Goal: Task Accomplishment & Management: Complete application form

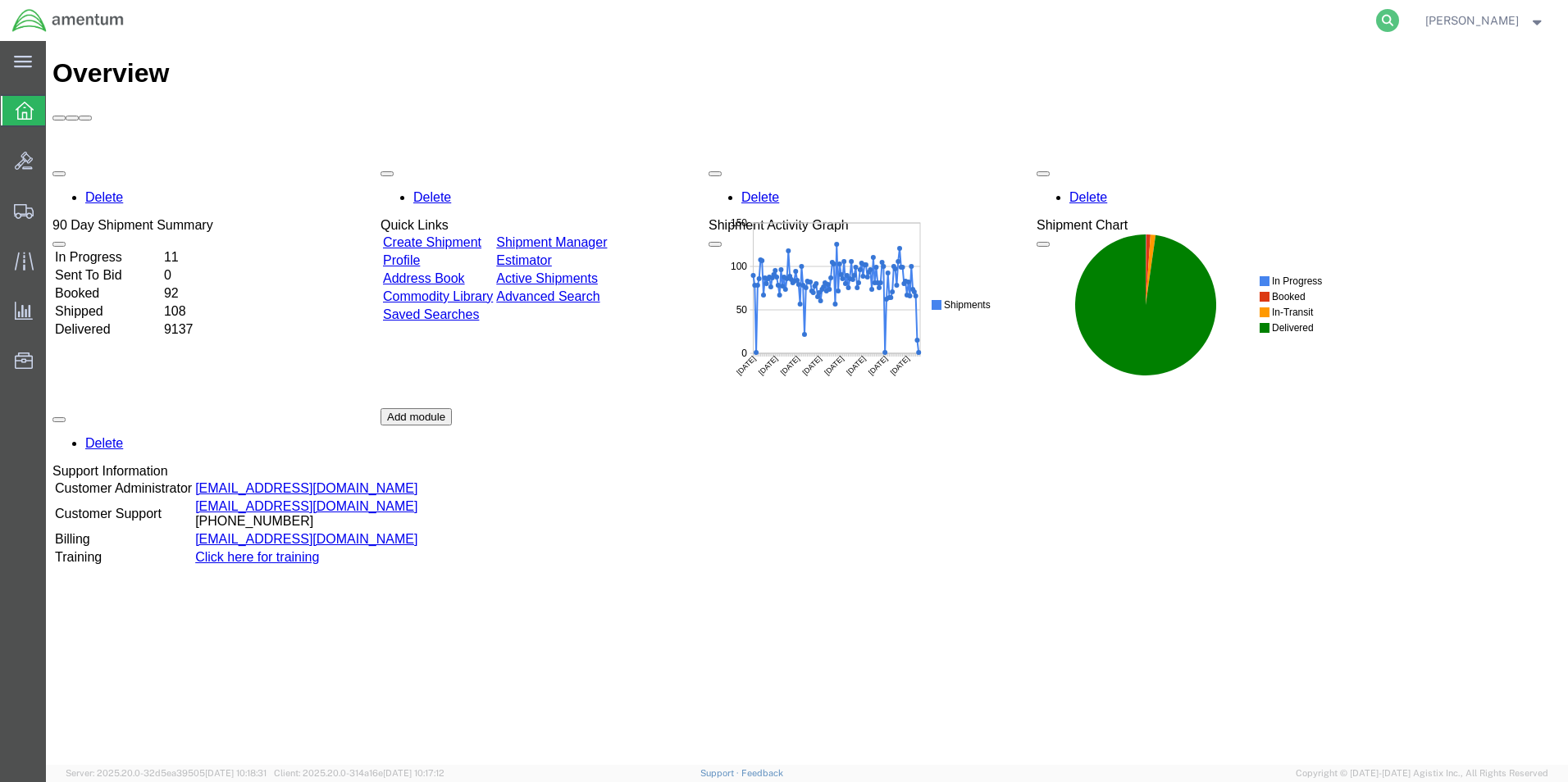
click at [1399, 22] on icon at bounding box center [1387, 20] width 23 height 23
click at [1307, 27] on input "search" at bounding box center [1127, 20] width 498 height 39
paste input "CBP0044165"
type input "CBP0044165"
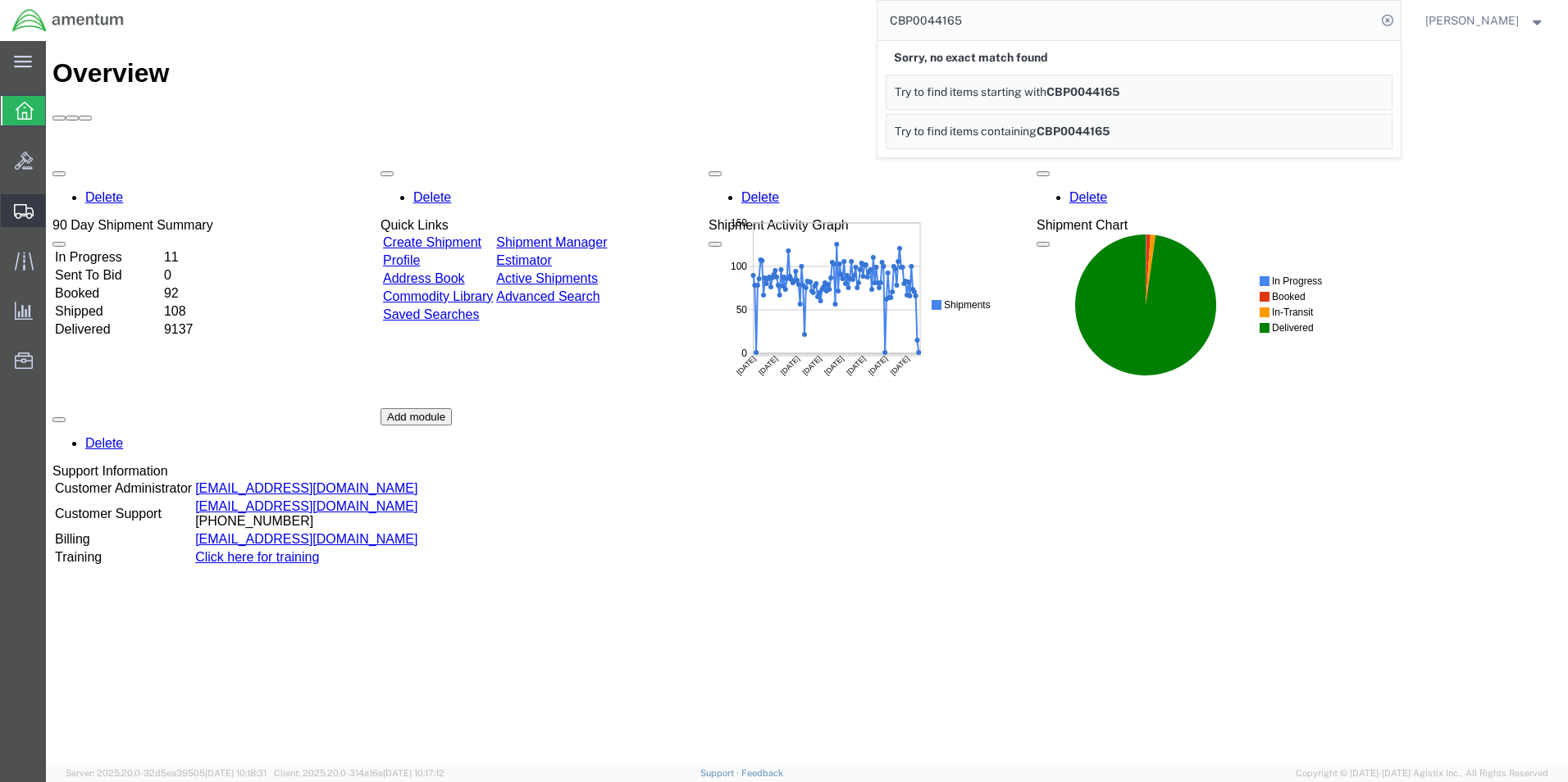
click at [0, 0] on span "Create from Template" at bounding box center [0, 0] width 0 height 0
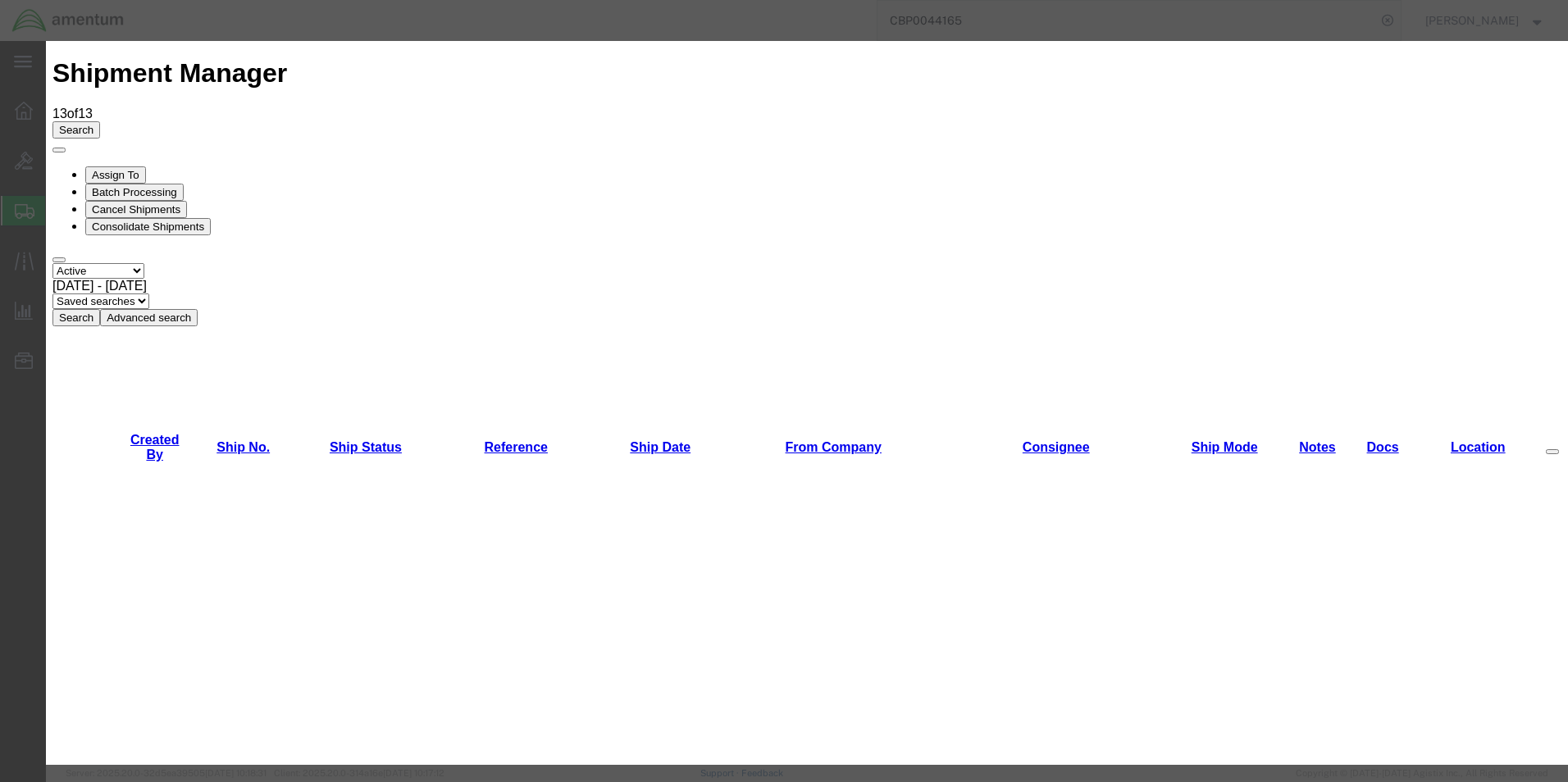
scroll to position [1394, 0]
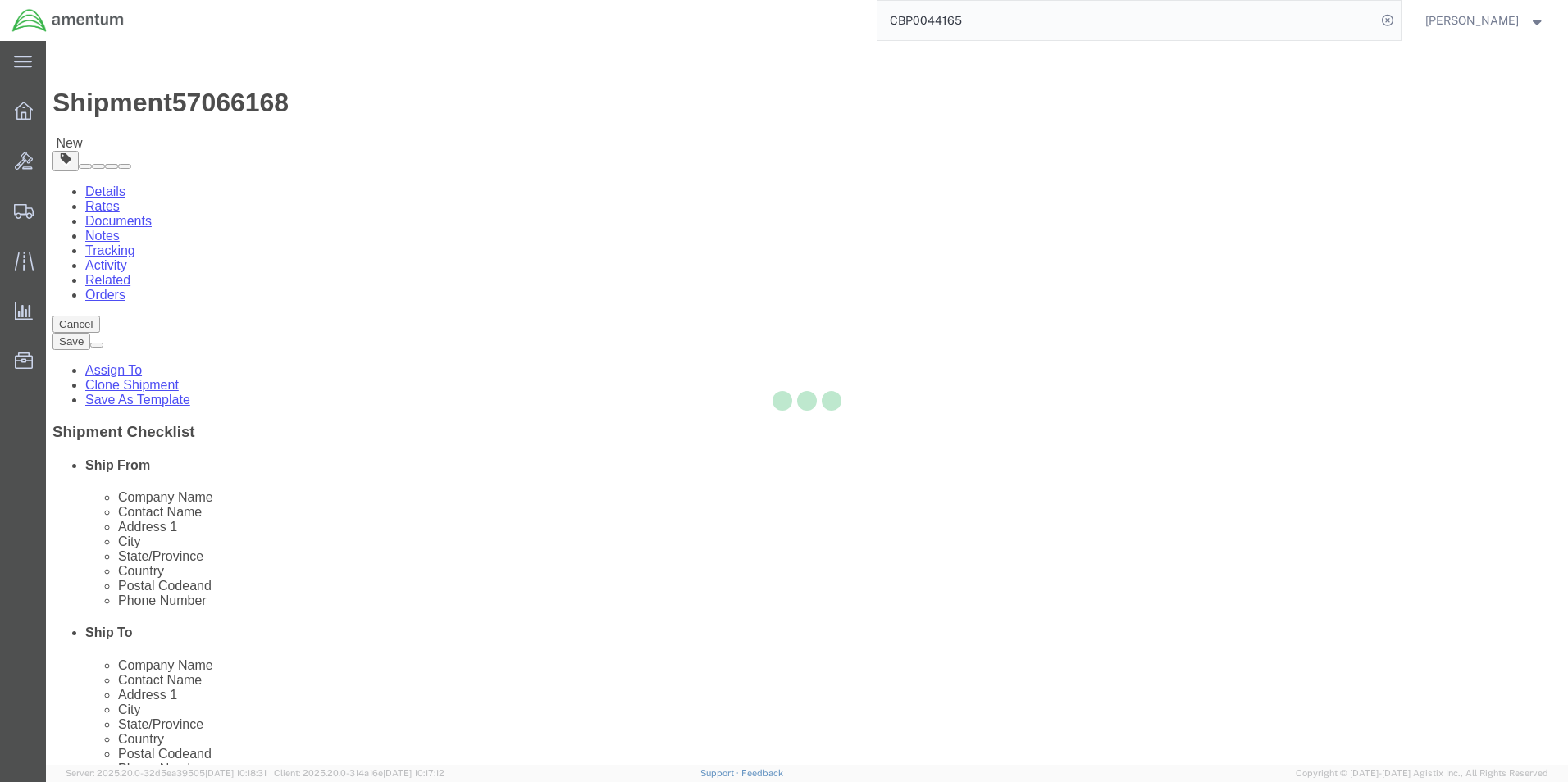
select select "49831"
select select
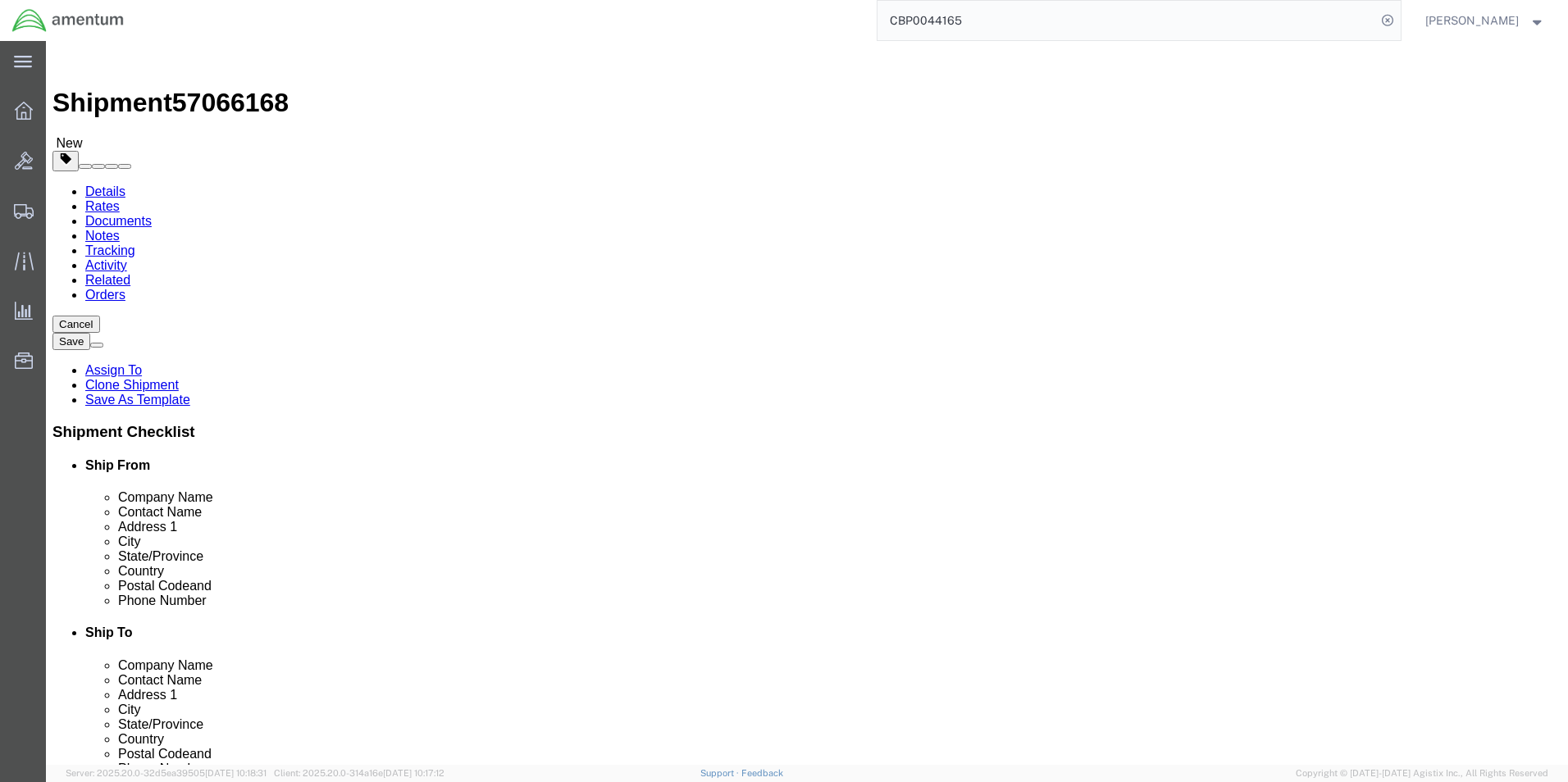
drag, startPoint x: 1010, startPoint y: 338, endPoint x: 973, endPoint y: 339, distance: 37.0
click input "[PERSON_NAME] CBP0027757"
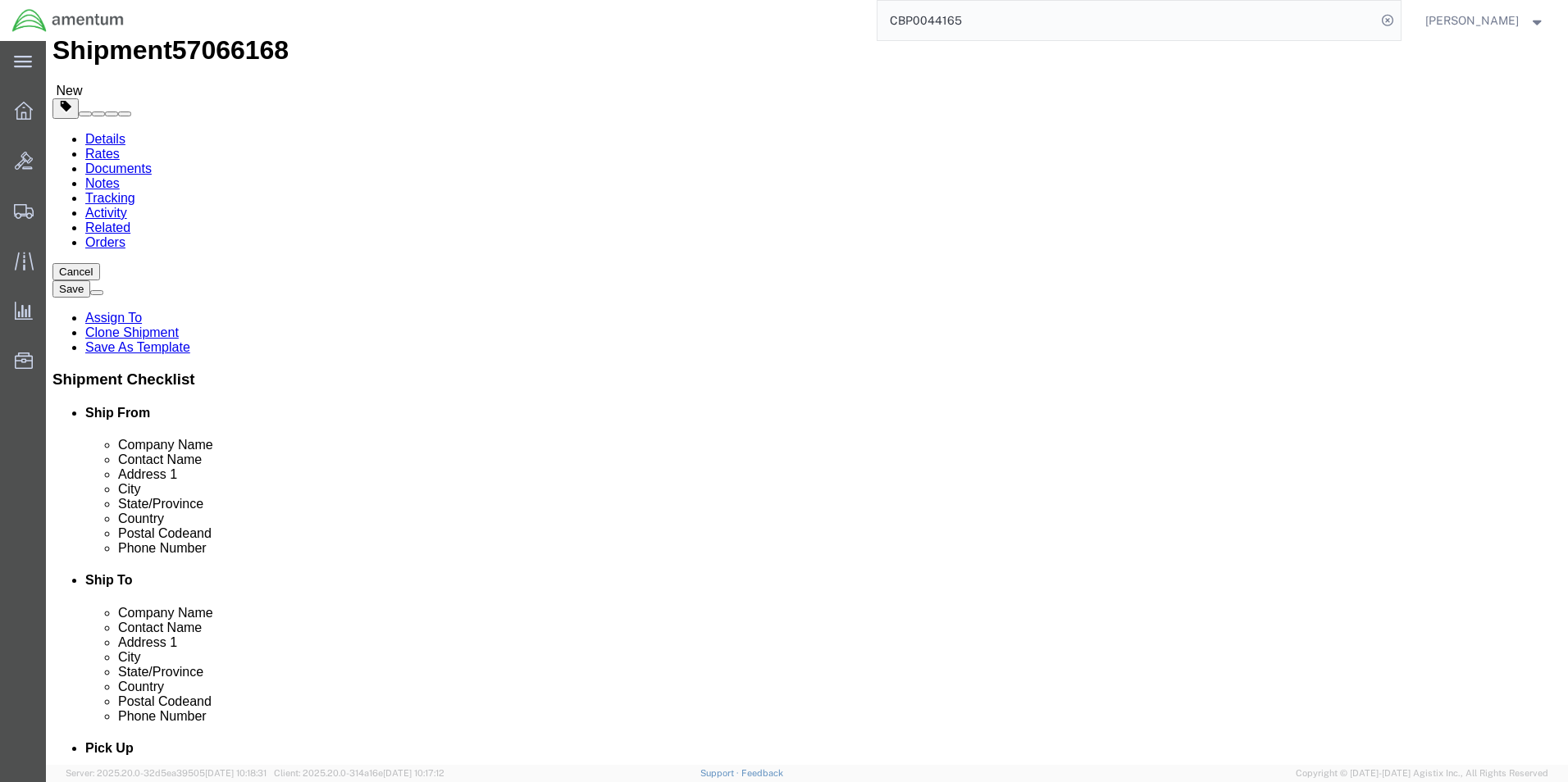
scroll to position [82, 0]
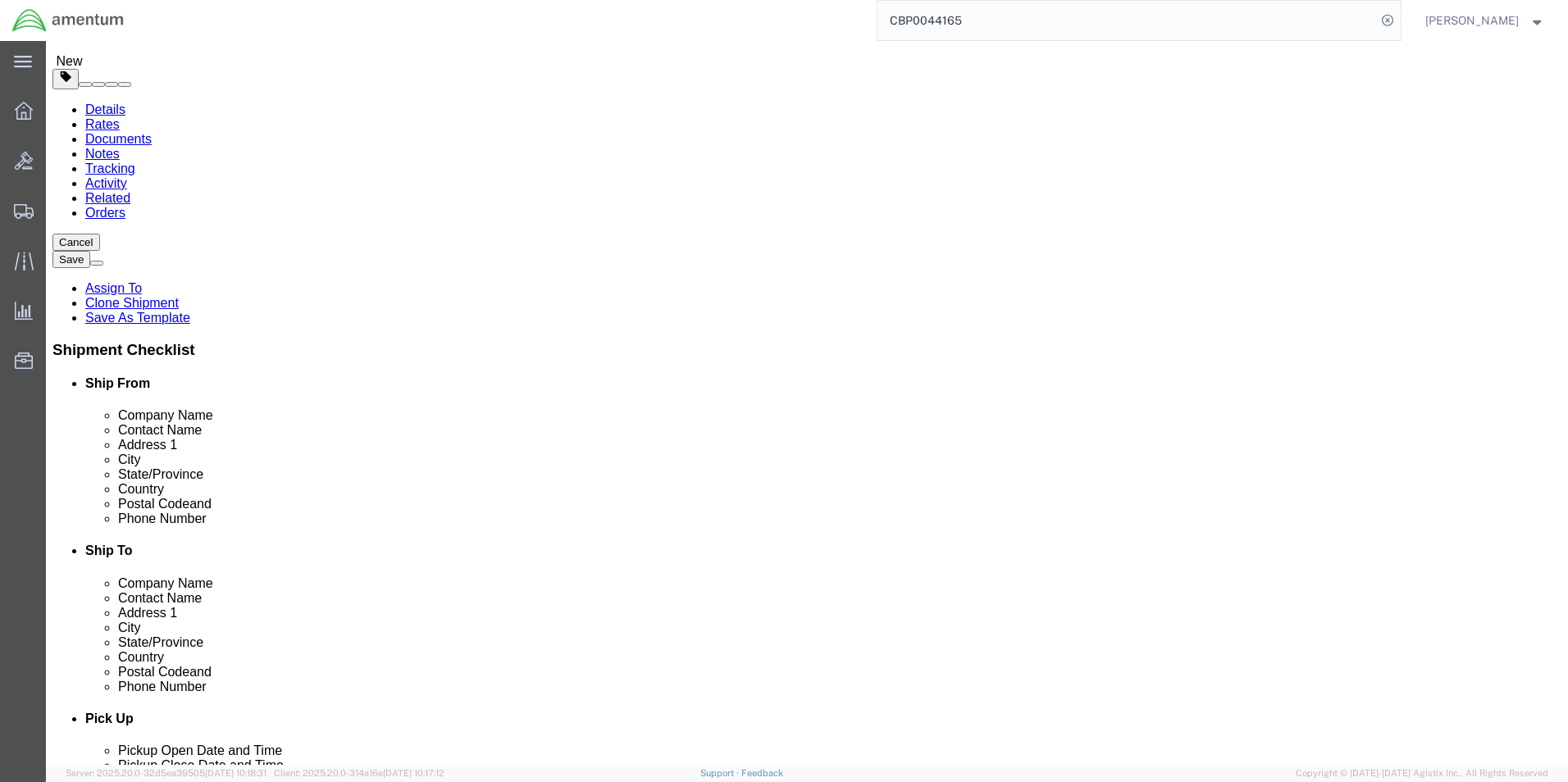
click input "[PERSON_NAME] CBP0044165"
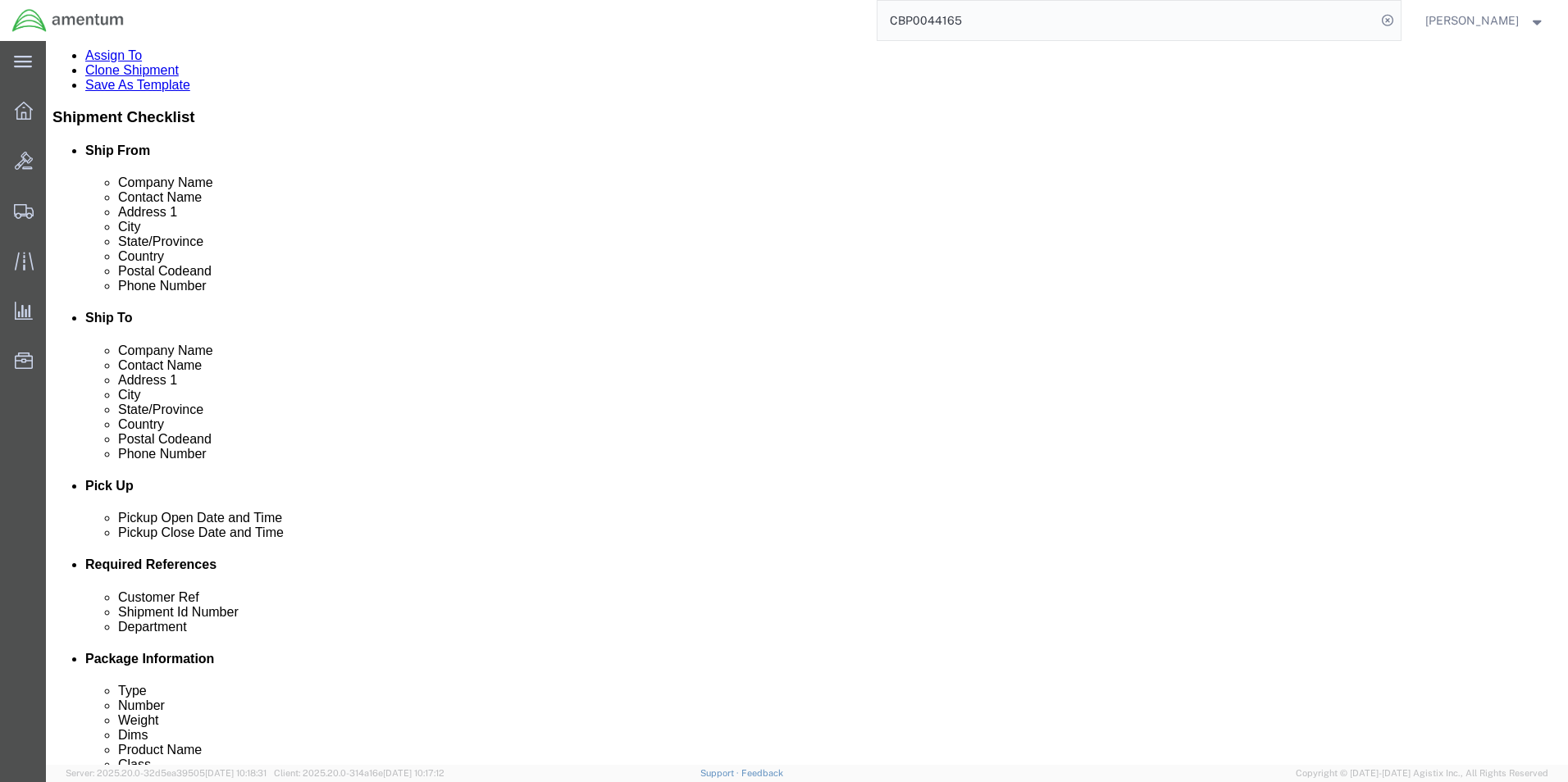
scroll to position [492, 0]
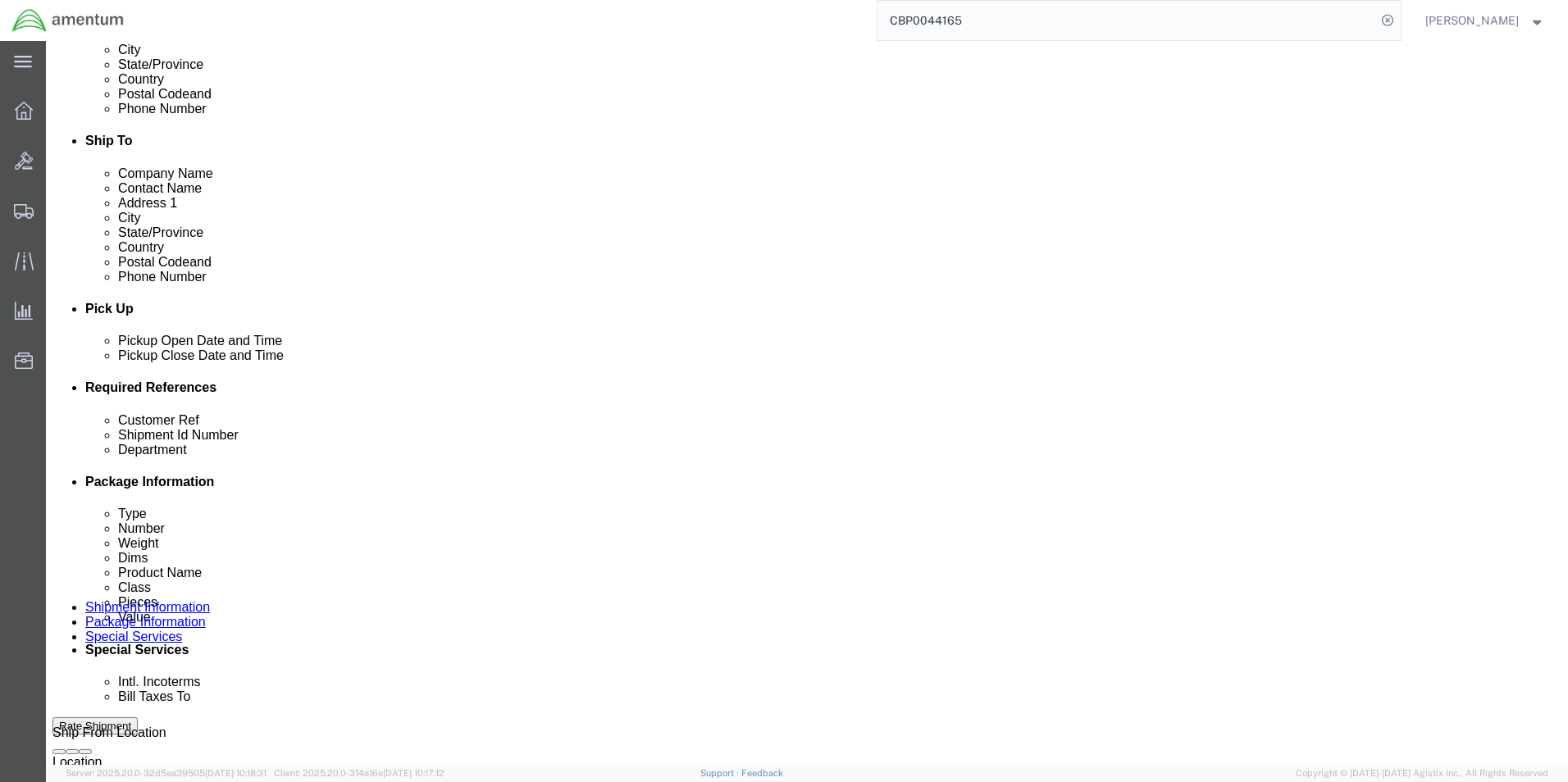
type input "[PERSON_NAME] CBP0044165"
click input "PR# 137636"
paste input "CBP0044165"
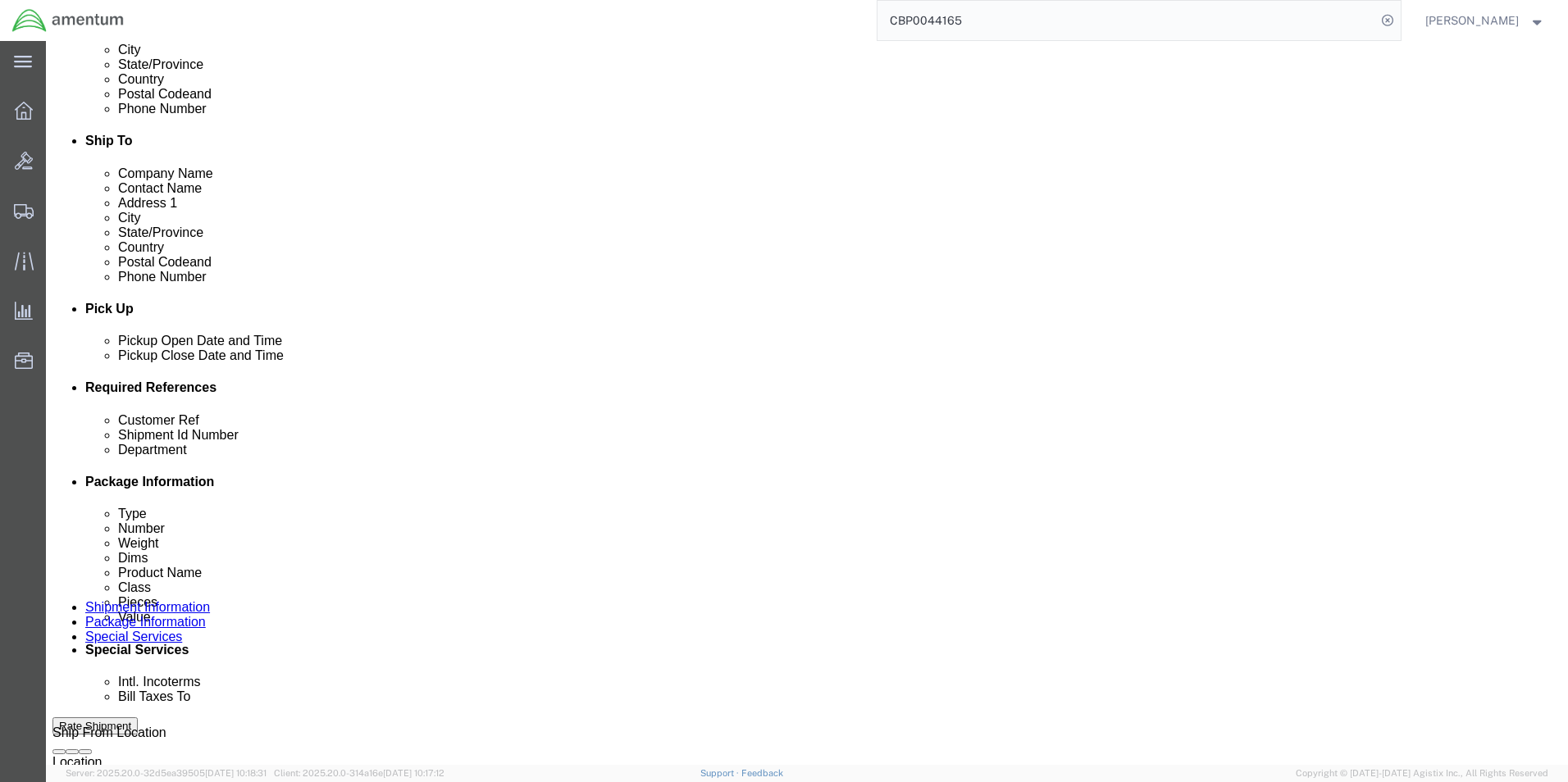
type input "CBP0044165"
click div "Shipment Id Number PR# 137636"
click input "PR# 137636"
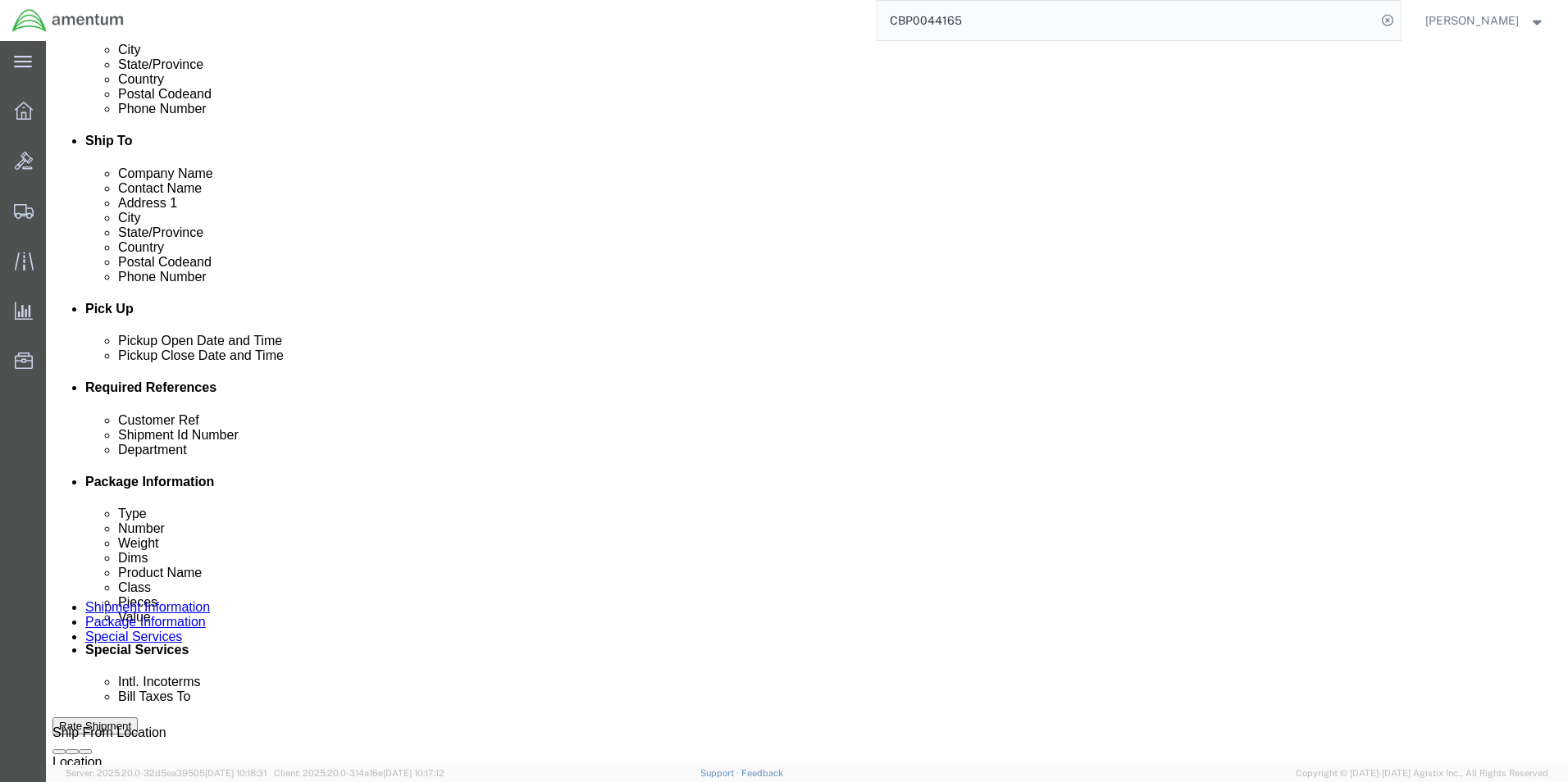
paste input "CBP0044165"
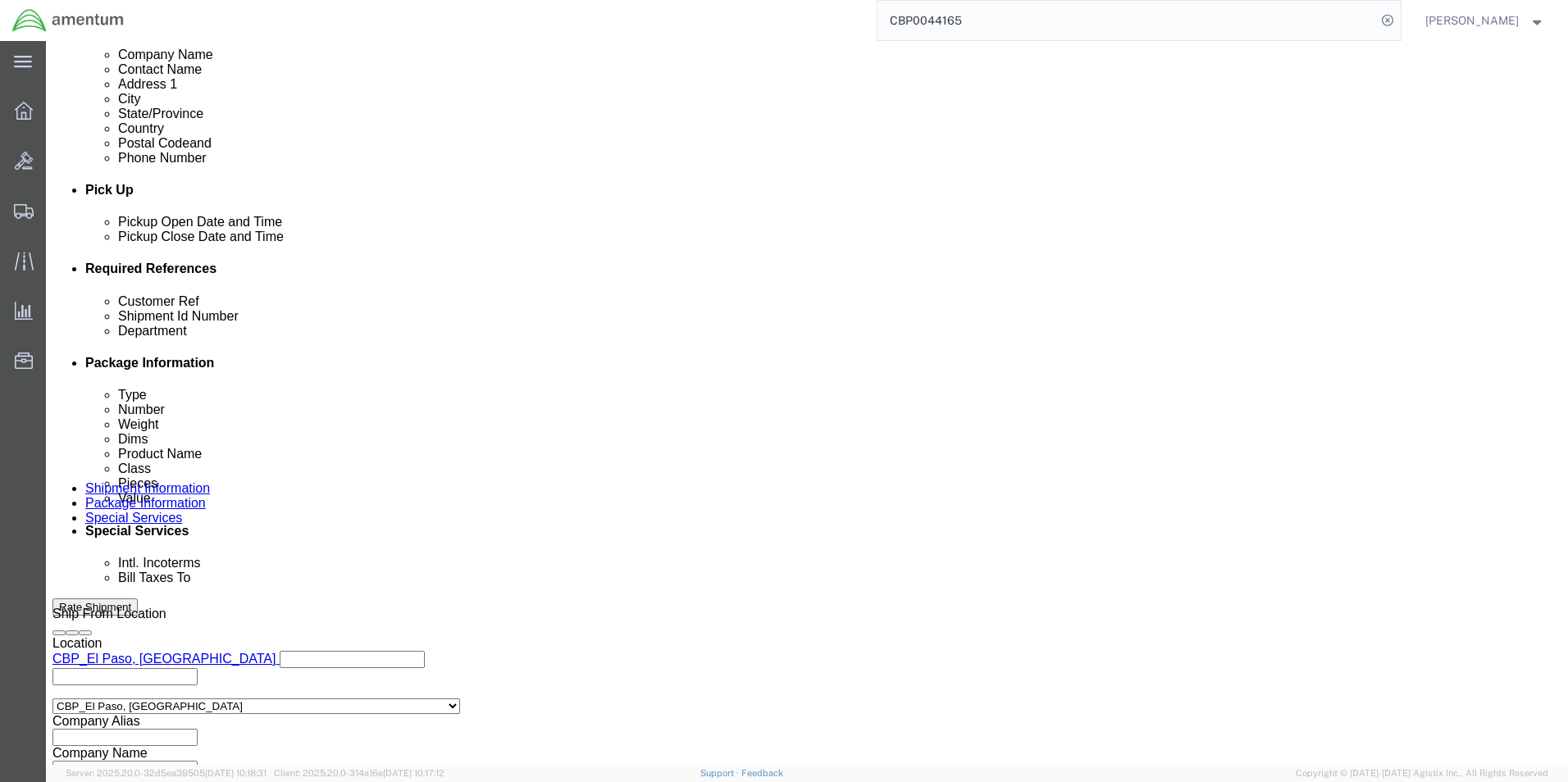
scroll to position [684, 0]
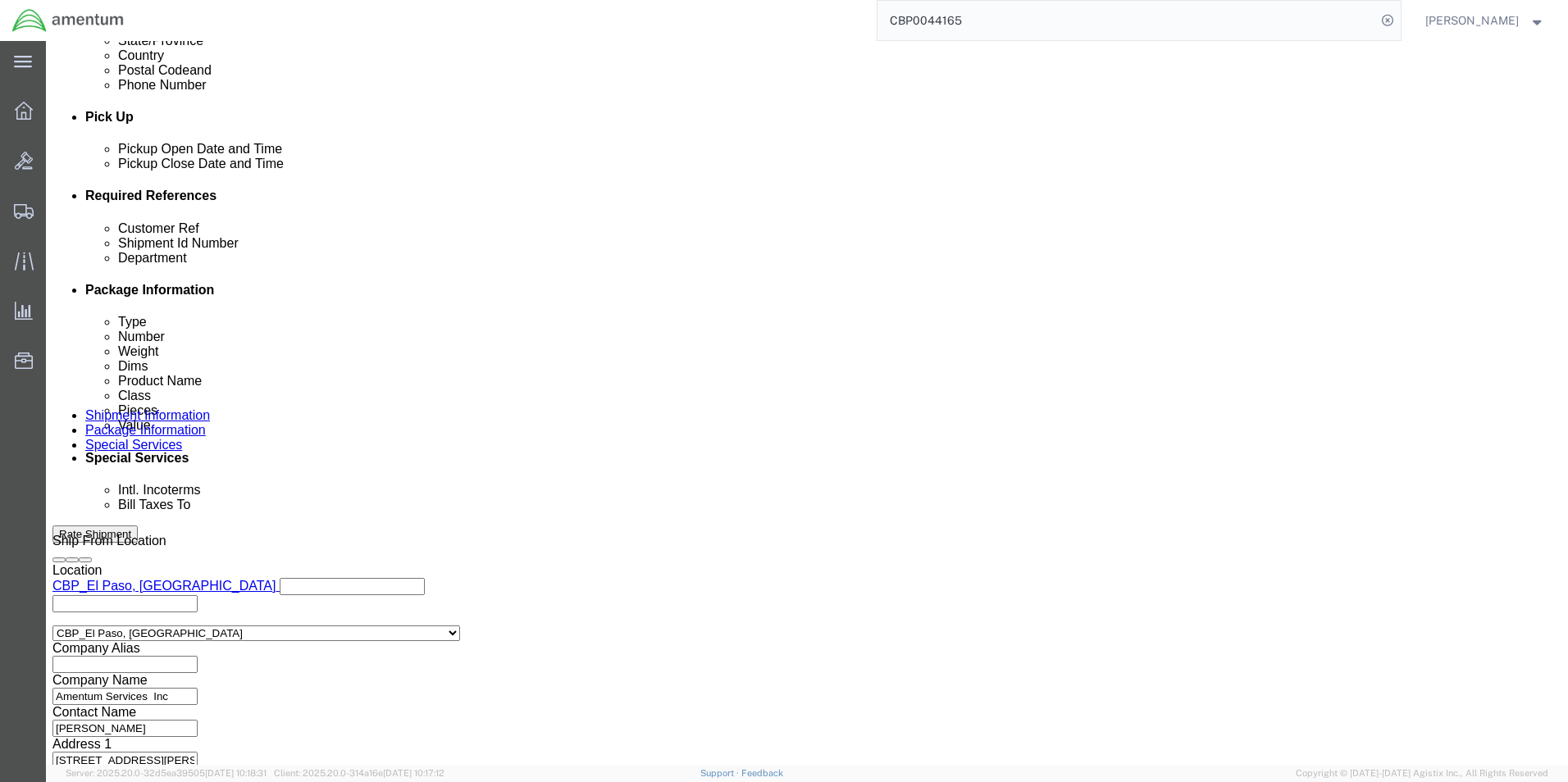
type input "CBP0044165"
click select "Select Air Less than Truckload Multi-Leg Ocean Freight Rail Small Parcel Truckl…"
select select "SMAL"
click select "Select Air Less than Truckload Multi-Leg Ocean Freight Rail Small Parcel Truckl…"
click button "Continue"
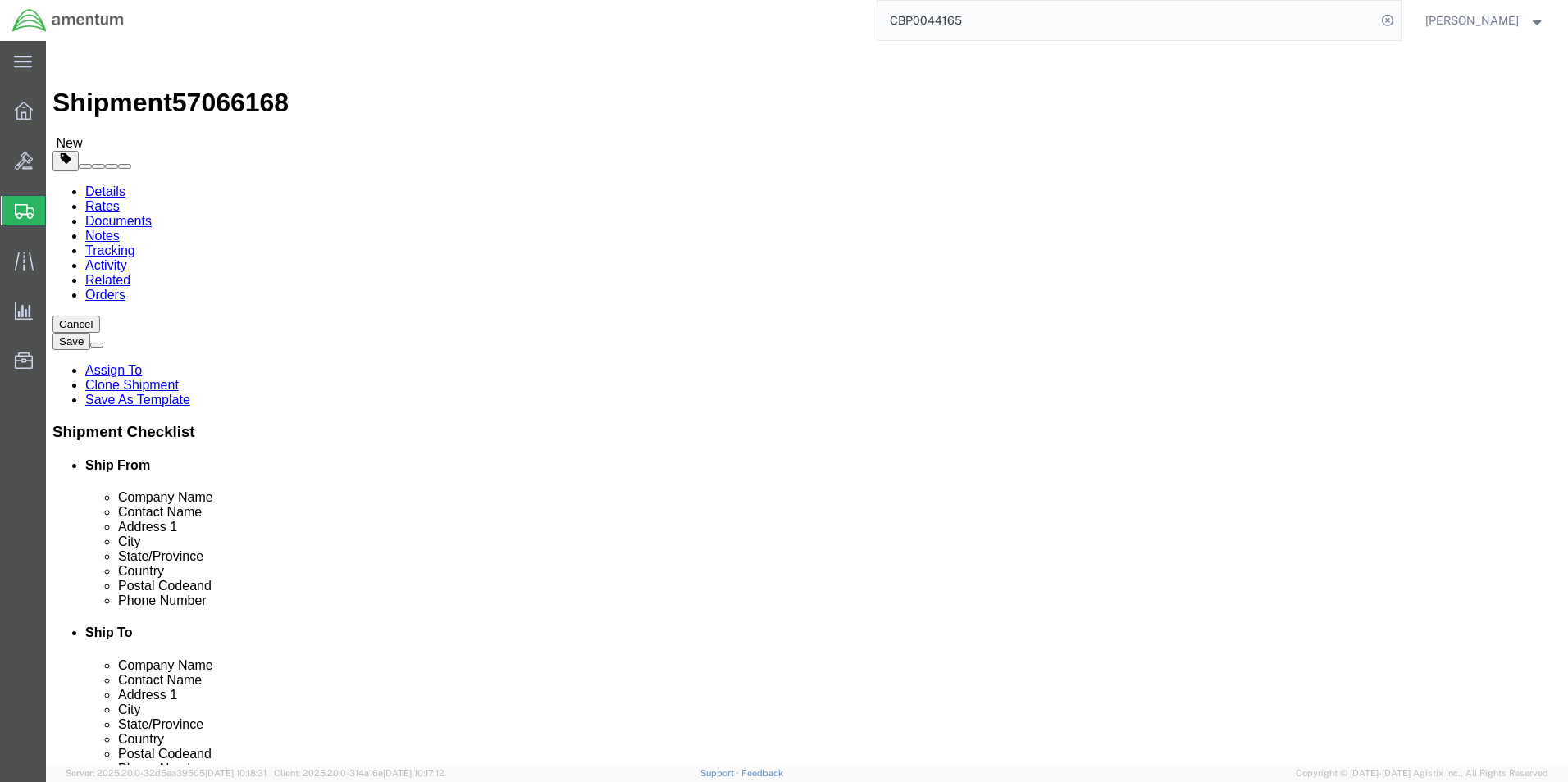
click select "Select Bale(s) Basket(s) Bolt(s) Bottle(s) Buckets Bulk Bundle(s) Can(s) Cardbo…"
select select "YRPK"
click select "Select Bale(s) Basket(s) Bolt(s) Bottle(s) Buckets Bulk Bundle(s) Can(s) Cardbo…"
click input "38.00"
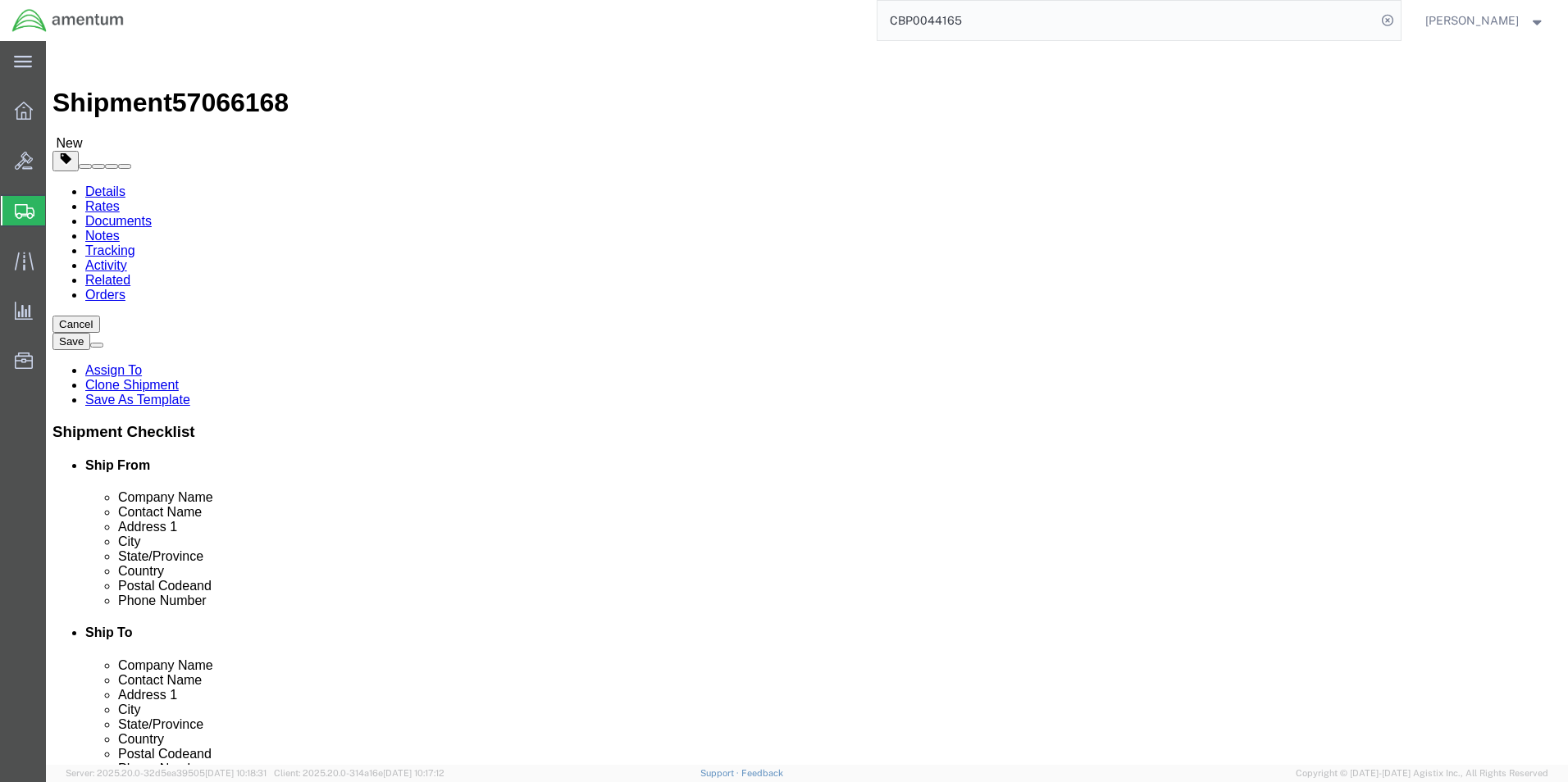
type input "12"
type input "6"
click div "Package Type Select Bale(s) Basket(s) Bolt(s) Bottle(s) Buckets Bulk Bundle(s) …"
click input "265.00"
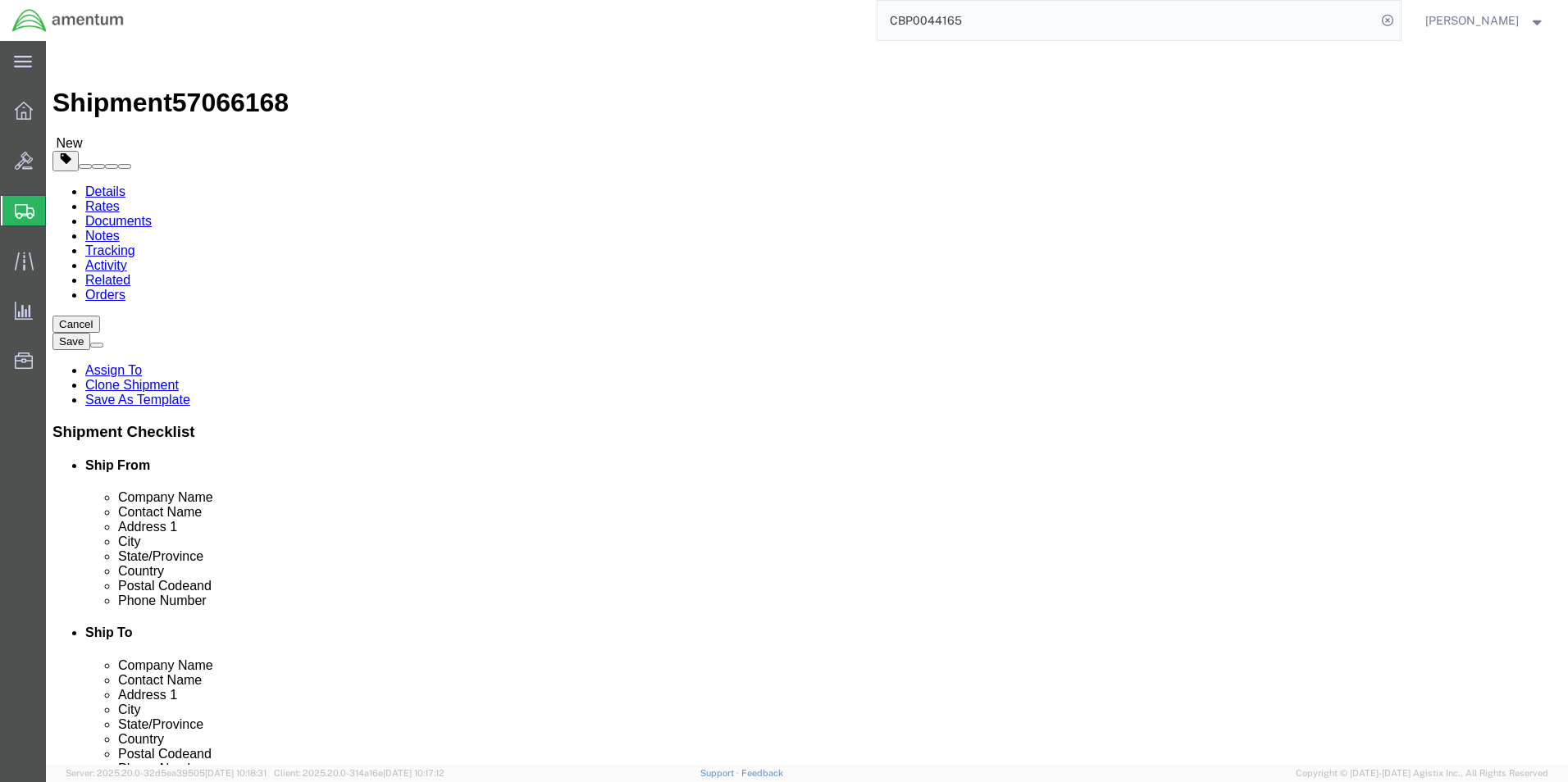
click input "265.00"
type input "3.20"
click dl "Pieces: 1.00 Each Total value: 2500.00 USD"
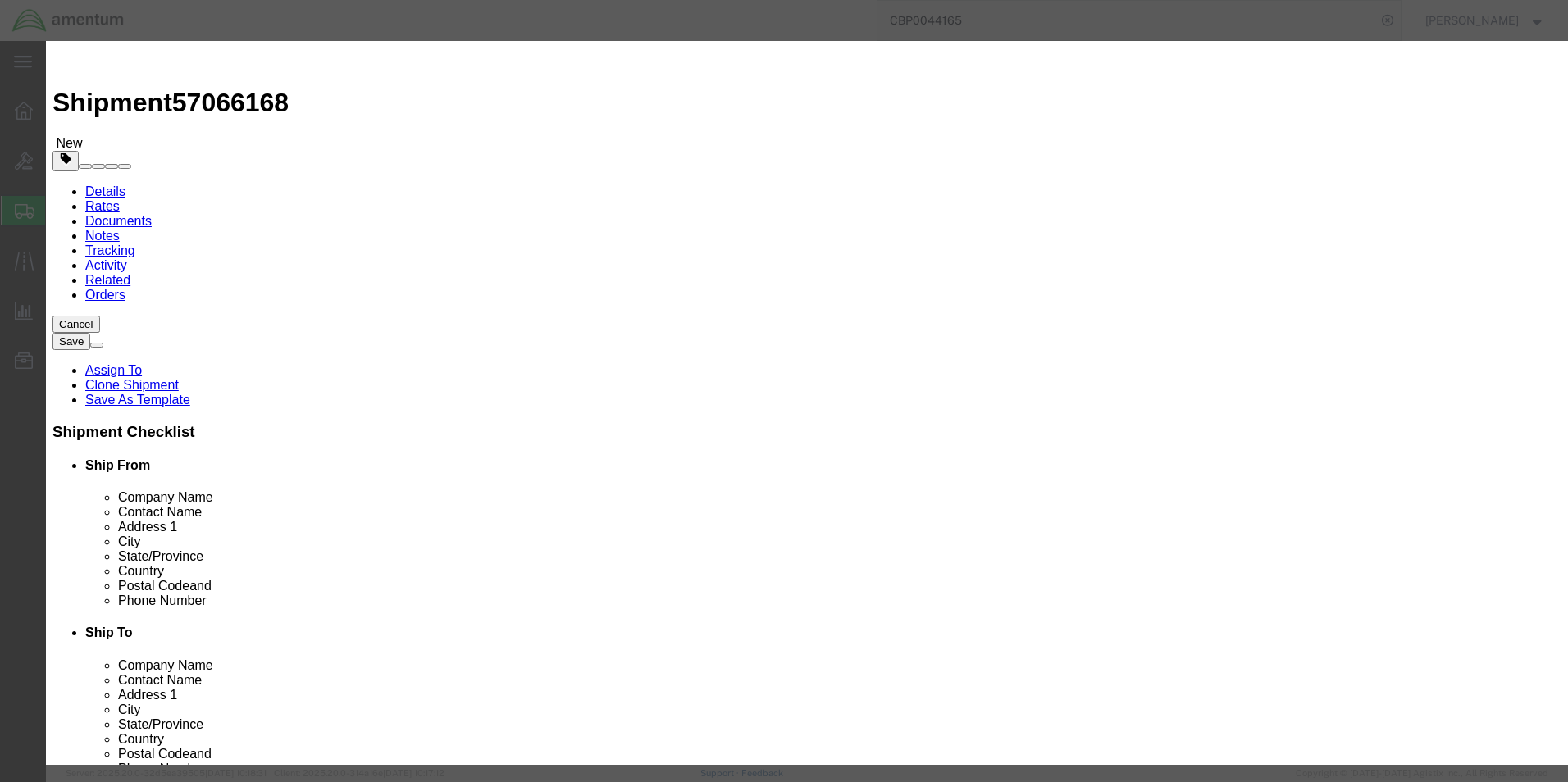
click input "MGB"
type input "part"
click h3 "Edit content"
click div "Product Name part Pieces 1.00 Select Bag Barrels 100Board Feet Bottle Box Blist…"
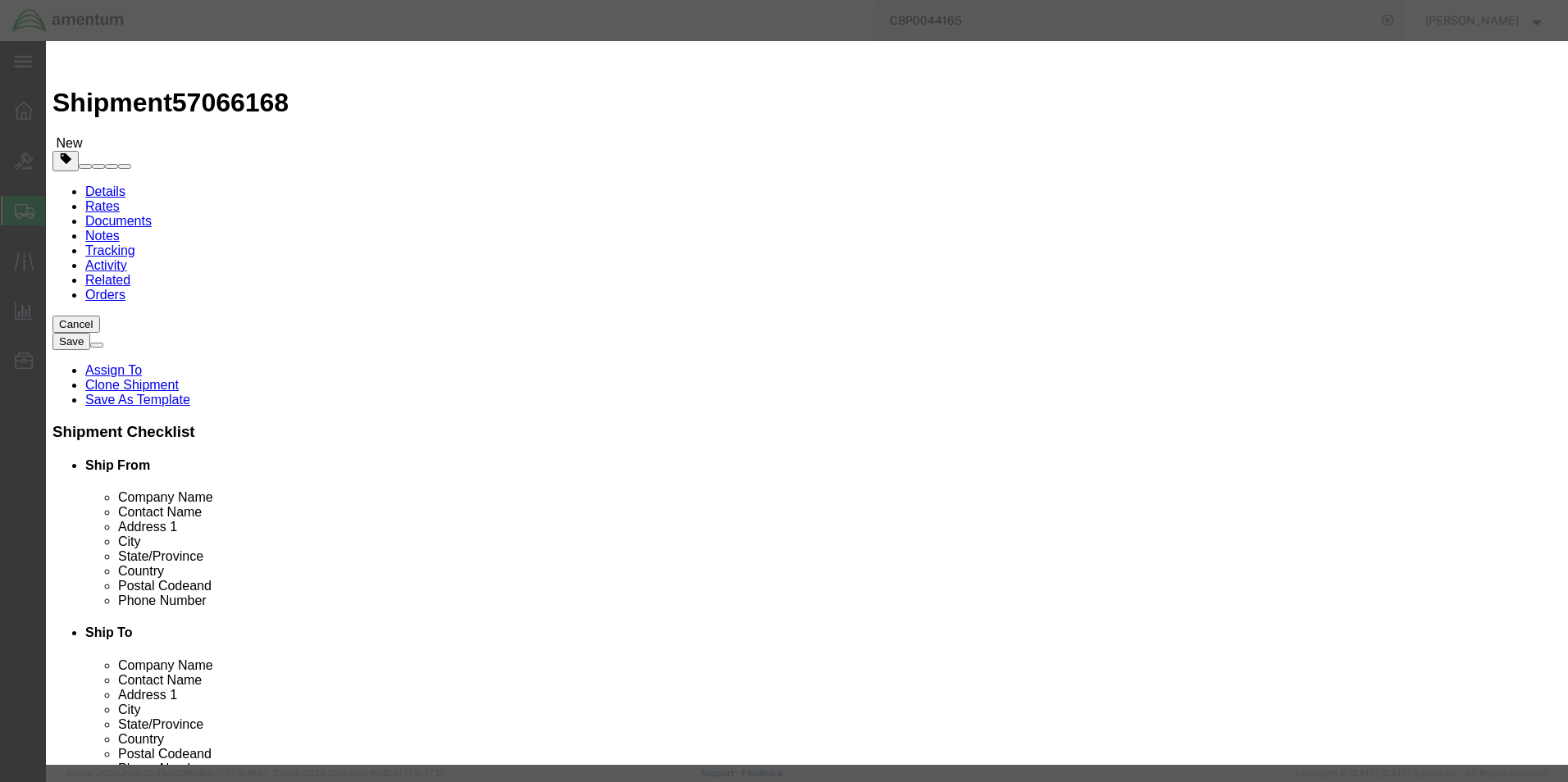
click input "2500.00"
type input "100"
click div "Commodity library"
click select "Select 50 55 60 65 70 85 92.5 100 125 175 250 300 400"
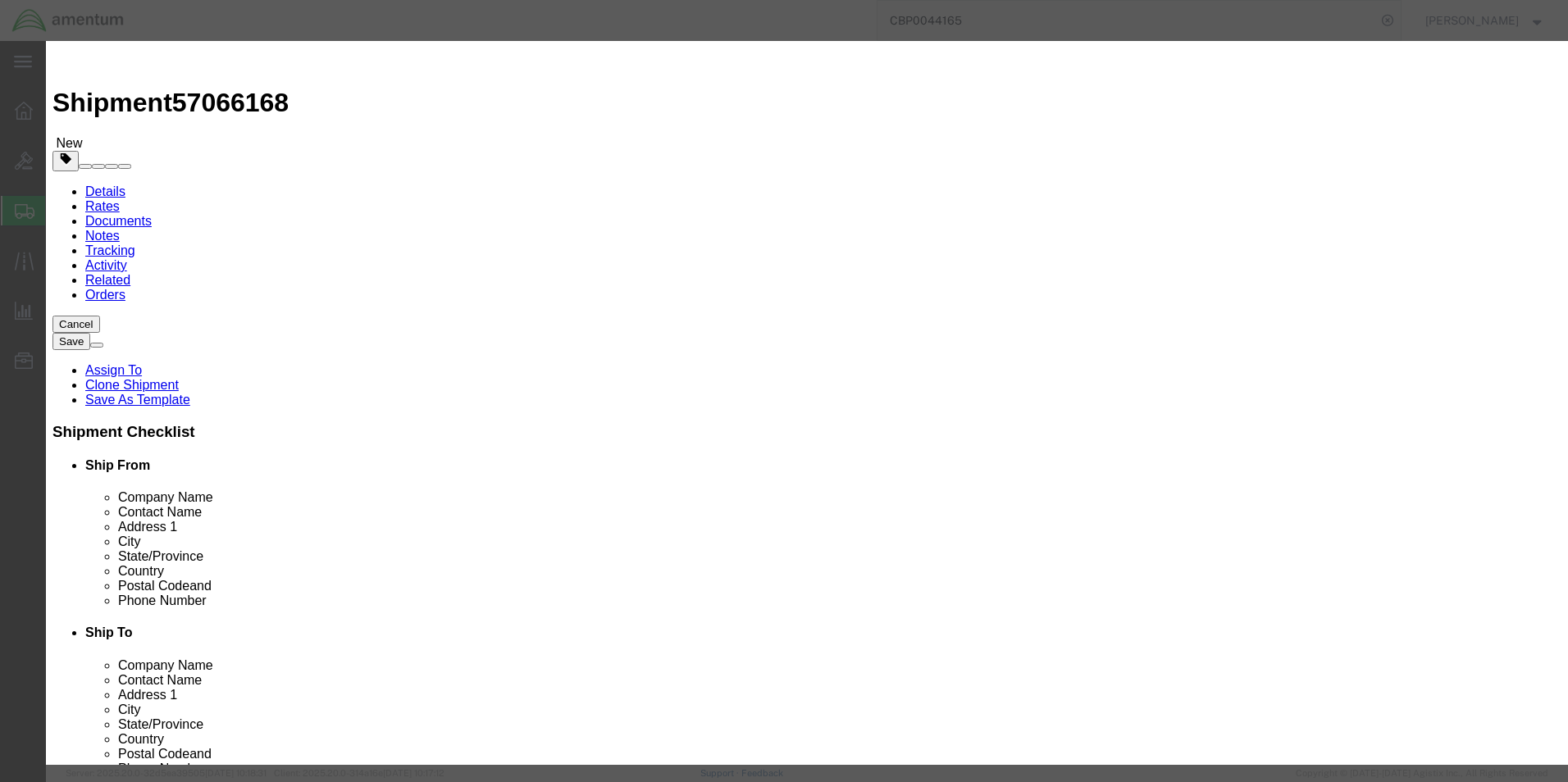
select select
click select "Select 50 55 60 65 70 85 92.5 100 125 175 250 300 400"
click button "Save & Close"
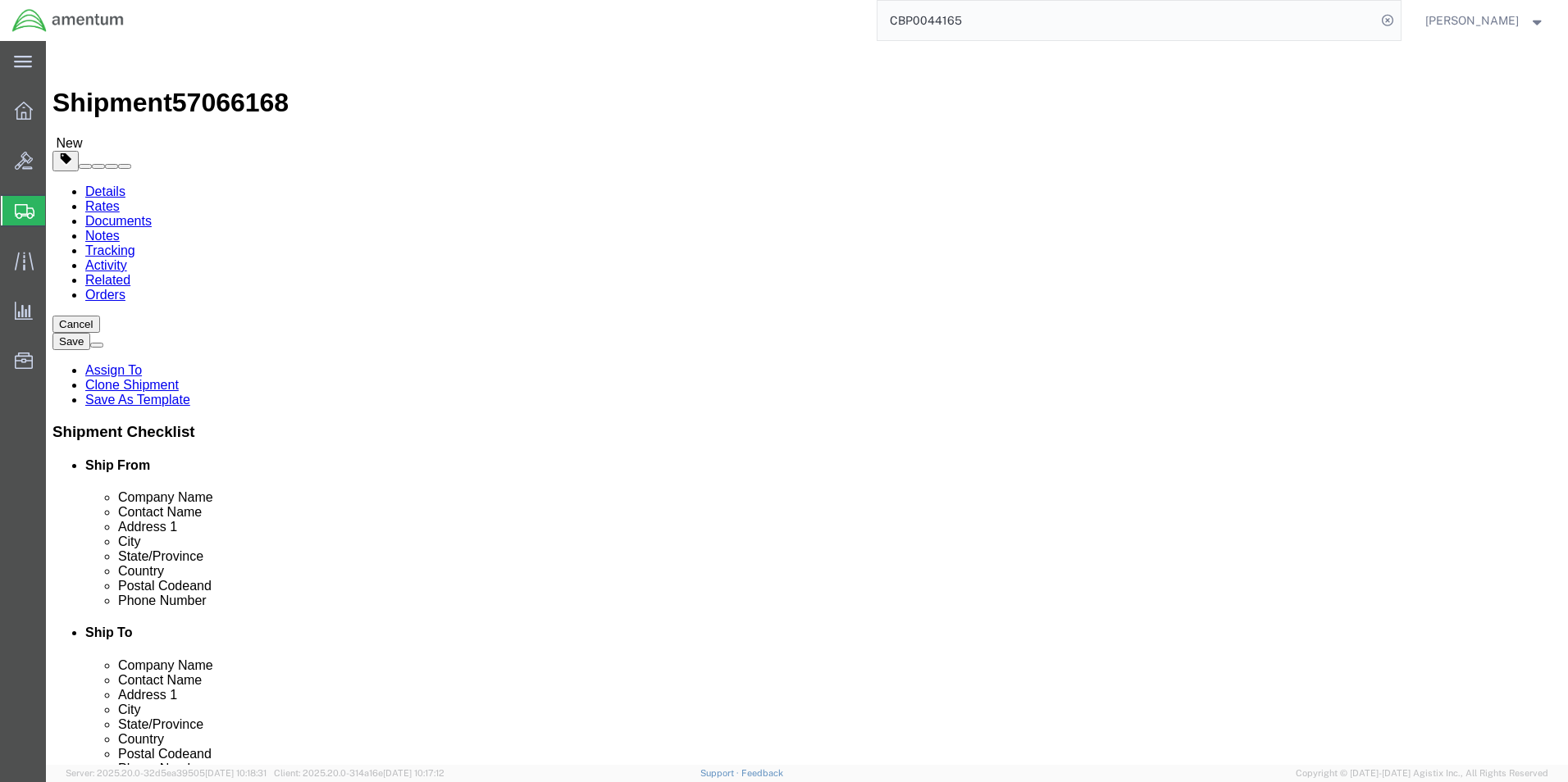
click button "Rate Shipment"
